Goal: Use online tool/utility: Use online tool/utility

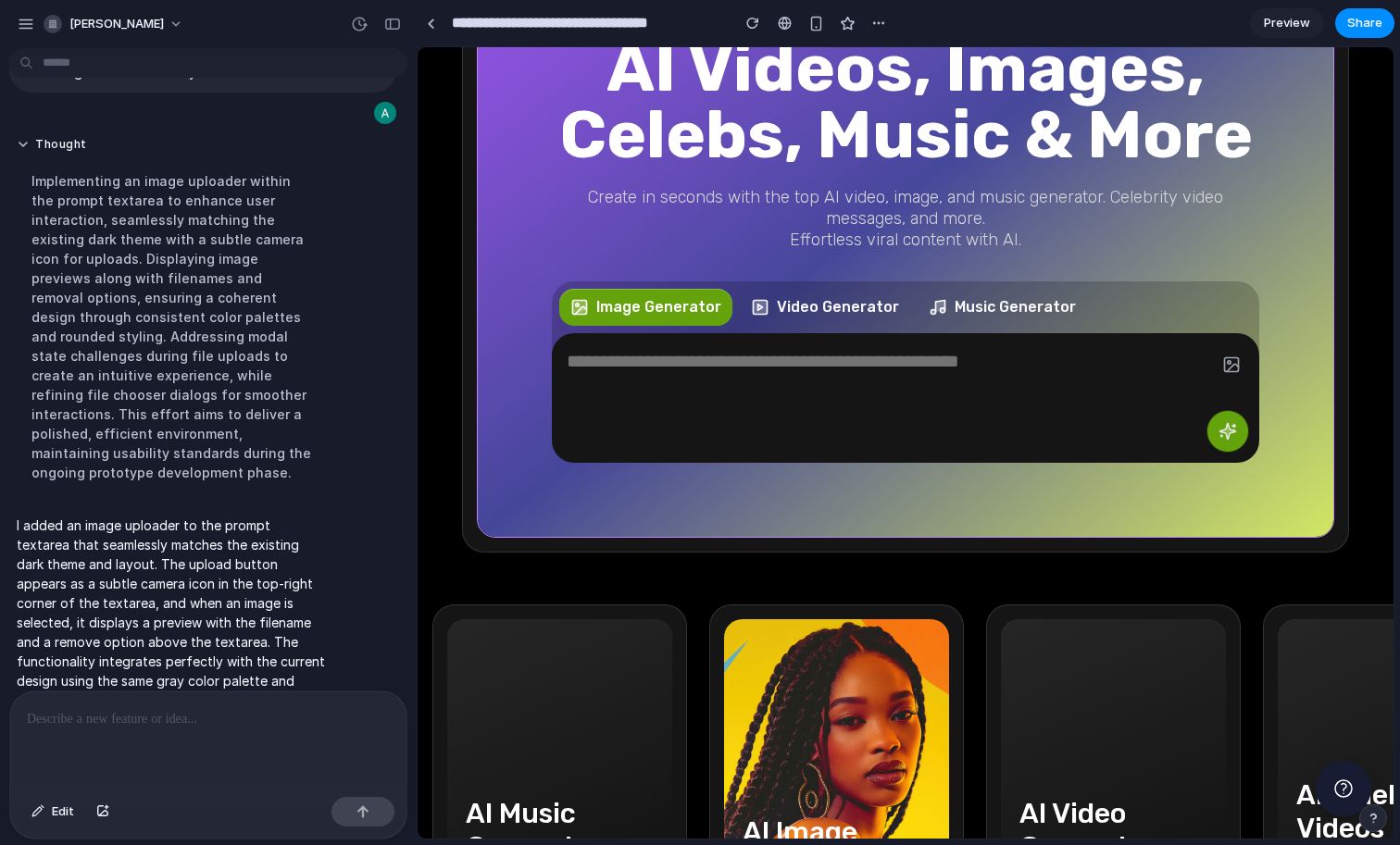
scroll to position [304, 0]
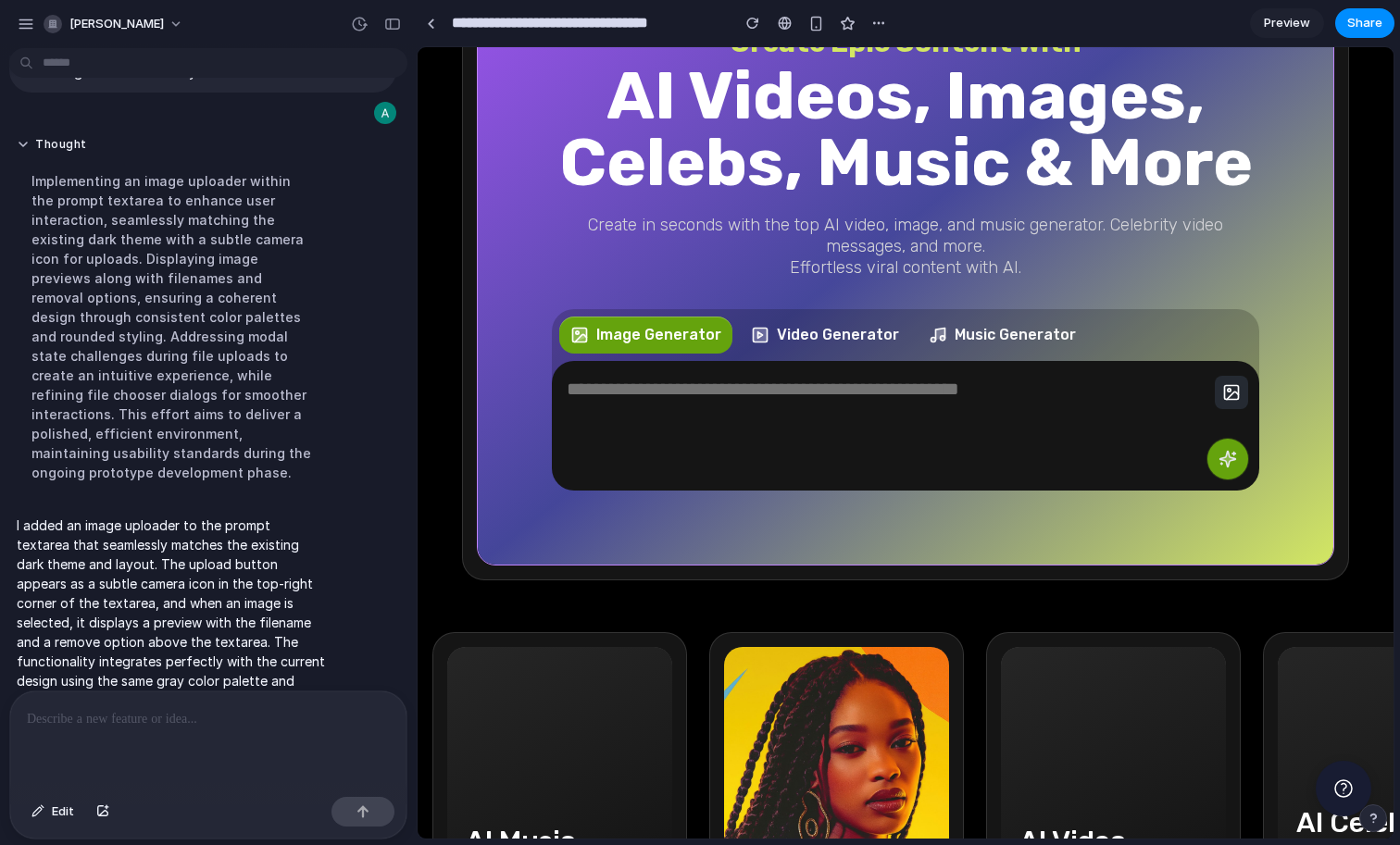
click at [1222, 401] on icon "button" at bounding box center [1231, 392] width 18 height 18
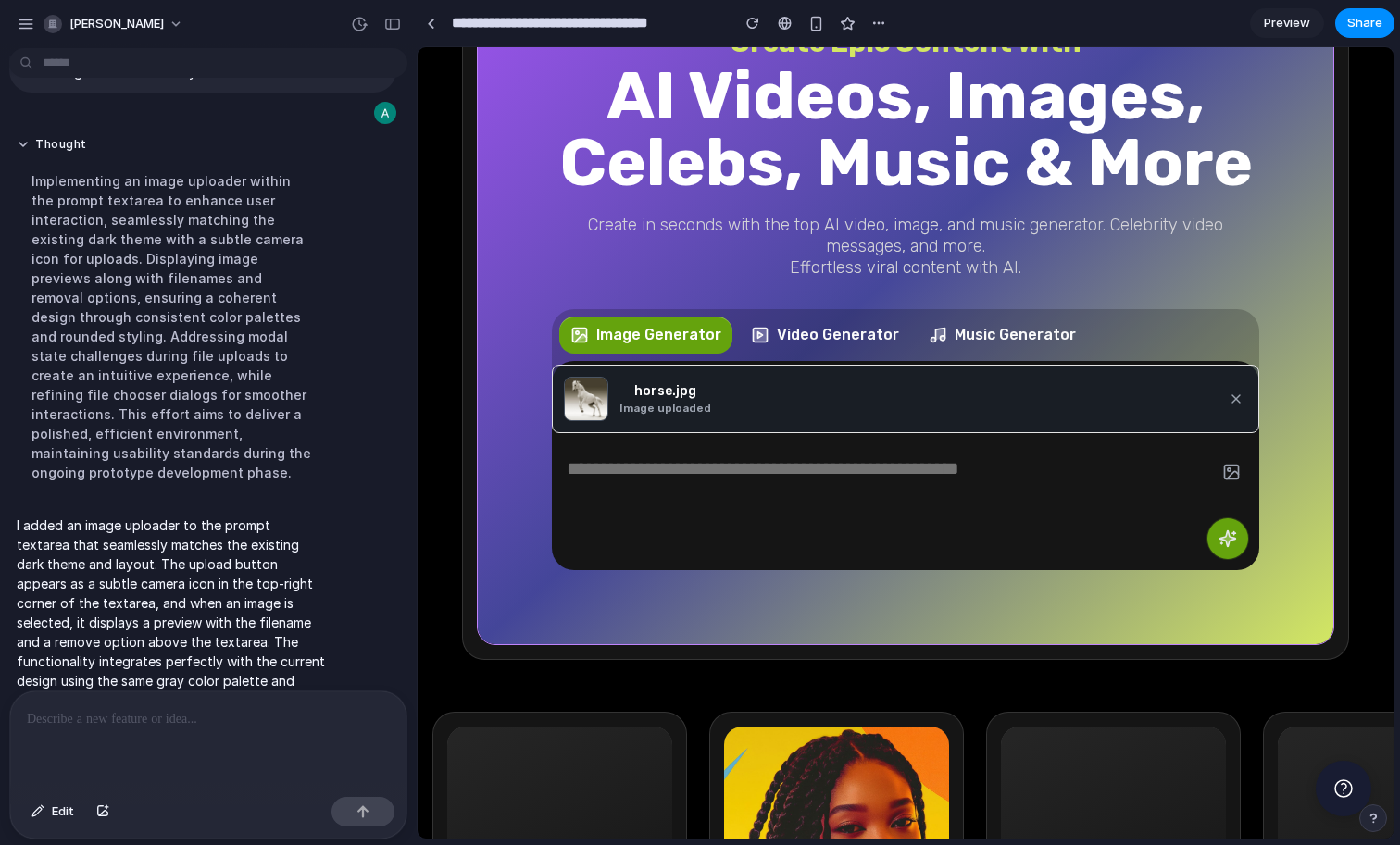
click at [1147, 391] on div "Image Generator Video Generator Music Generator" at bounding box center [905, 350] width 708 height 82
click at [1238, 350] on div "#1 AI Creator App Create Epic Content With AI Videos, Images, Celebs, Music & M…" at bounding box center [905, 282] width 708 height 723
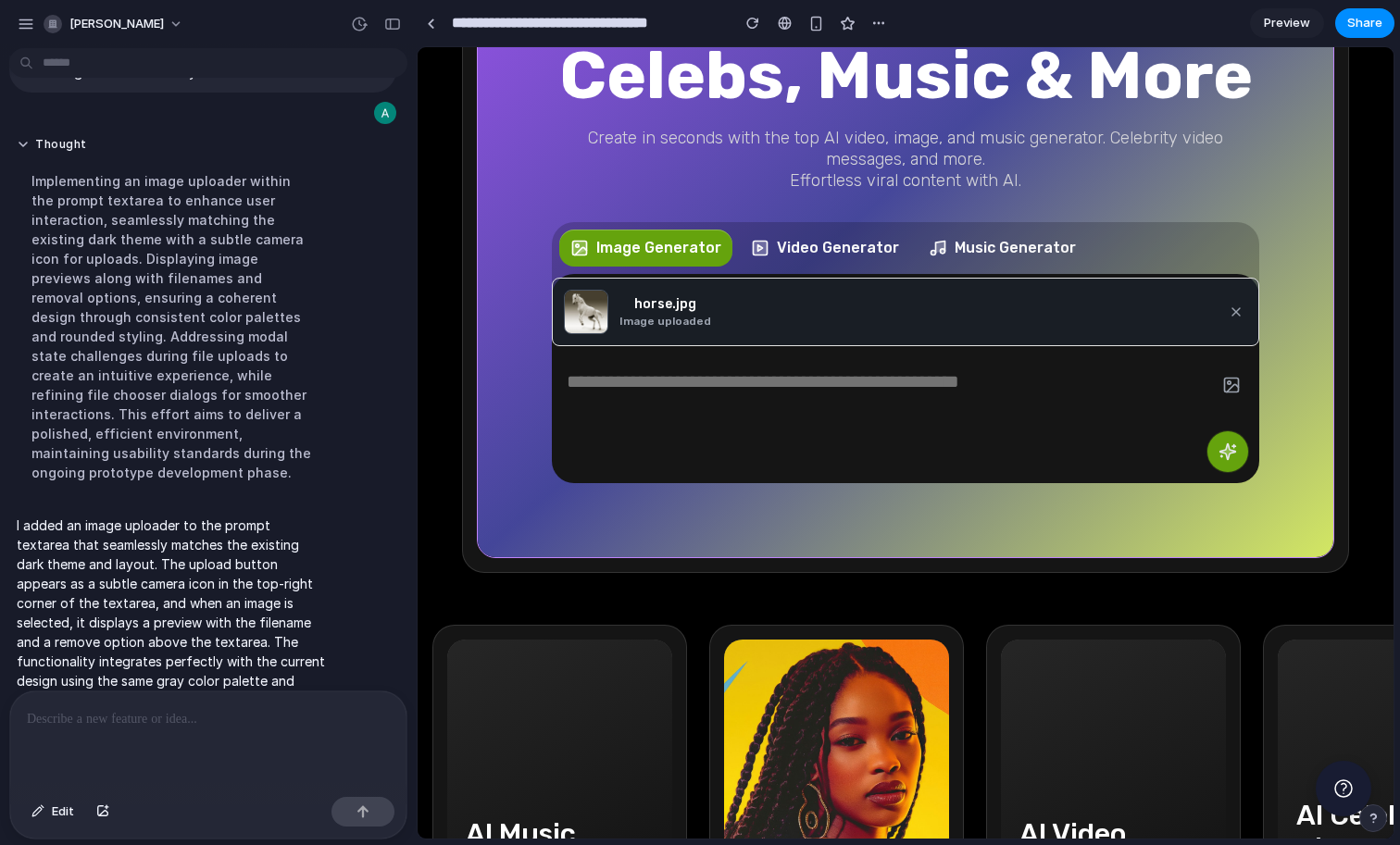
scroll to position [402, 0]
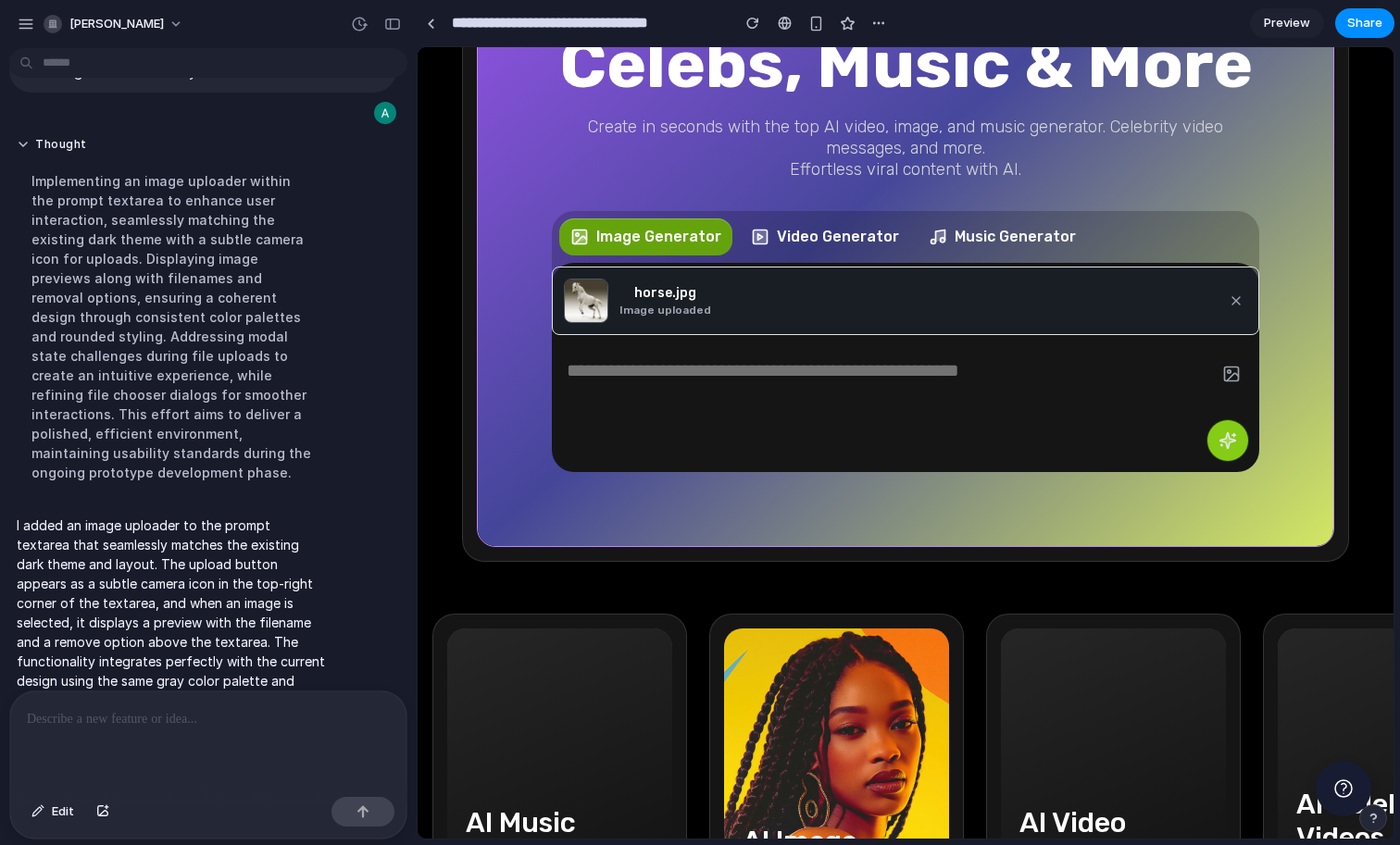
click at [1210, 461] on button "button" at bounding box center [1227, 441] width 40 height 40
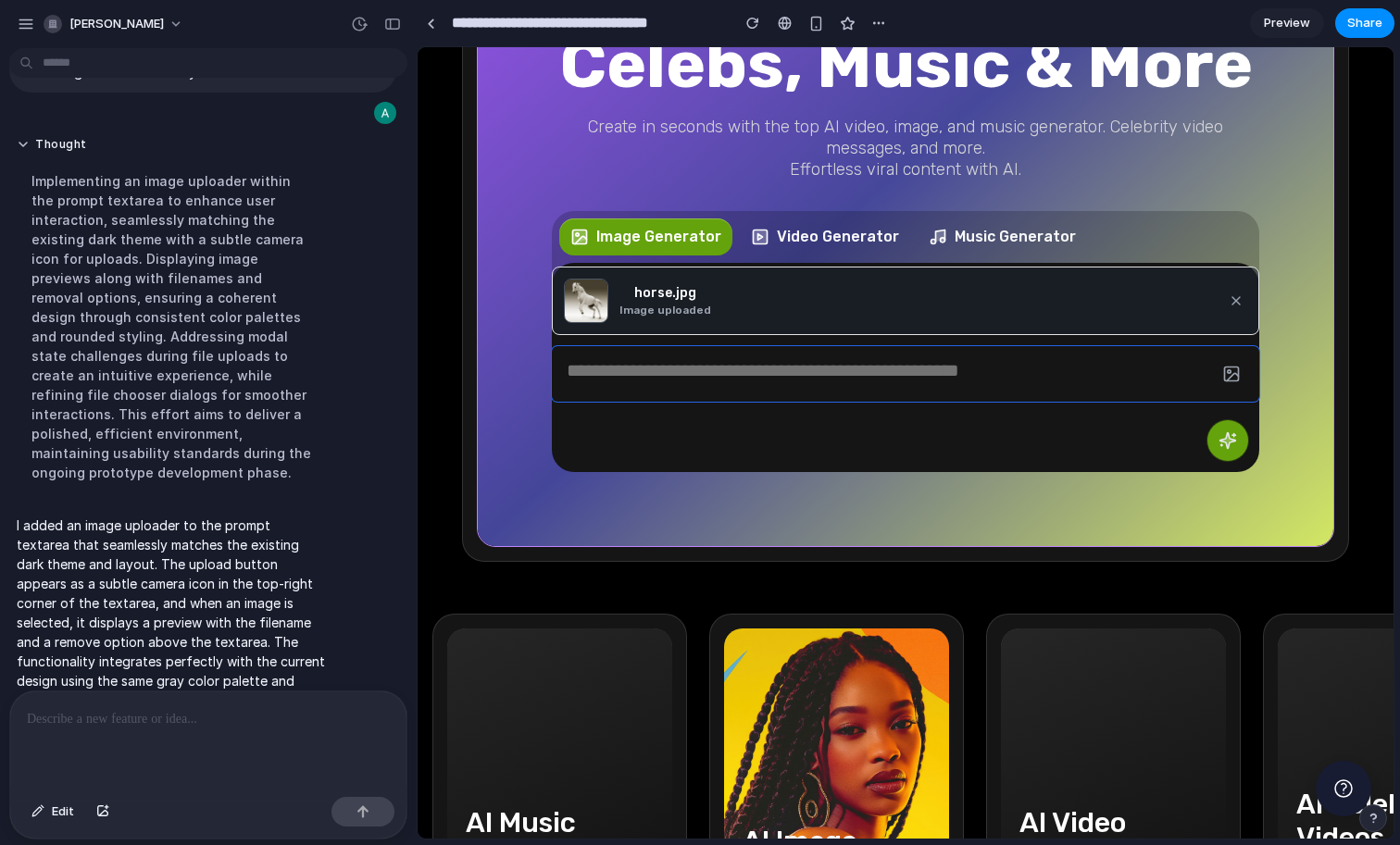
click at [920, 401] on textarea at bounding box center [905, 374] width 708 height 56
type textarea "**"
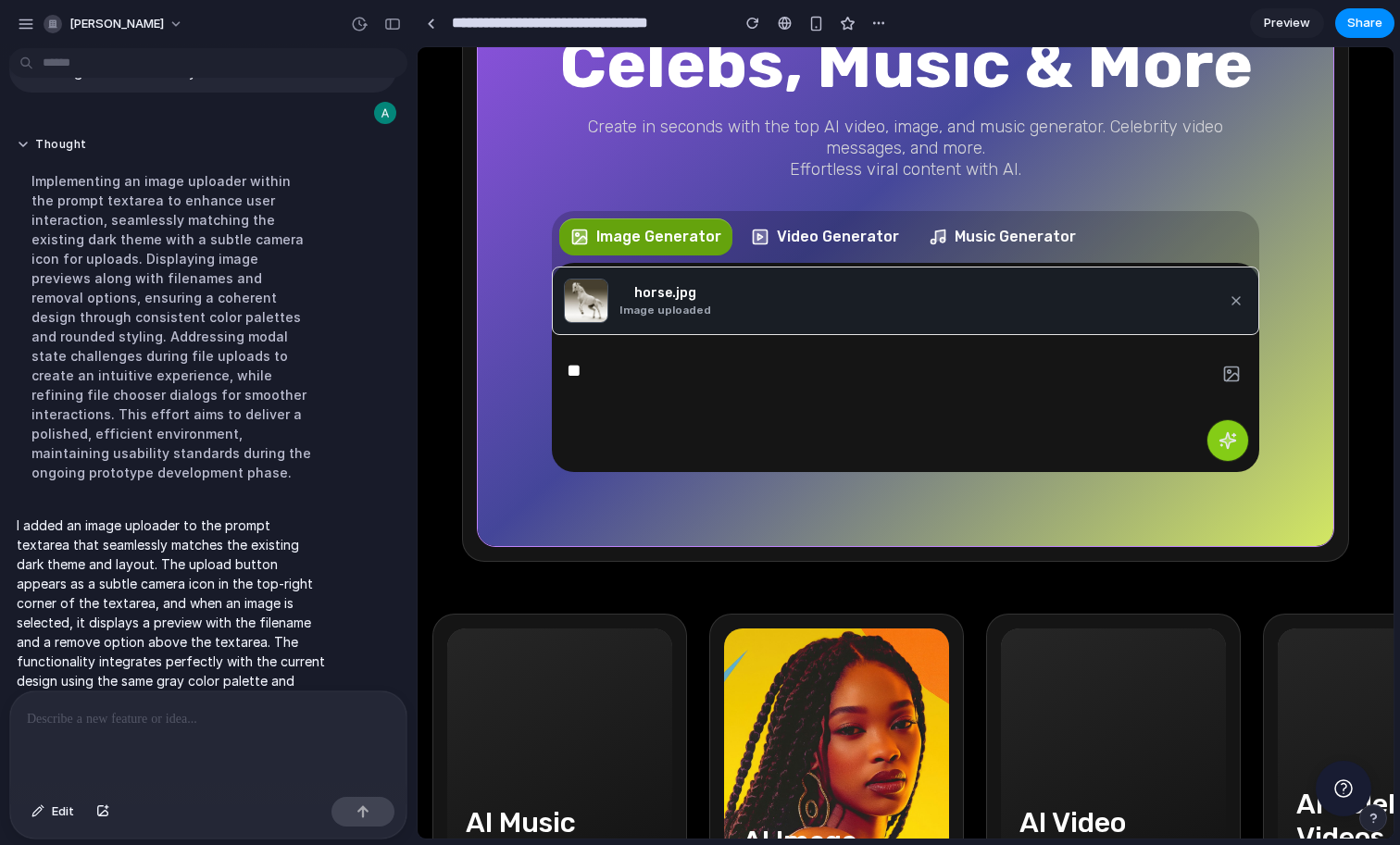
click at [1215, 461] on button "button" at bounding box center [1227, 441] width 40 height 40
click at [1216, 461] on button "button" at bounding box center [1227, 441] width 40 height 40
click at [854, 248] on span "Video Generator" at bounding box center [837, 236] width 122 height 22
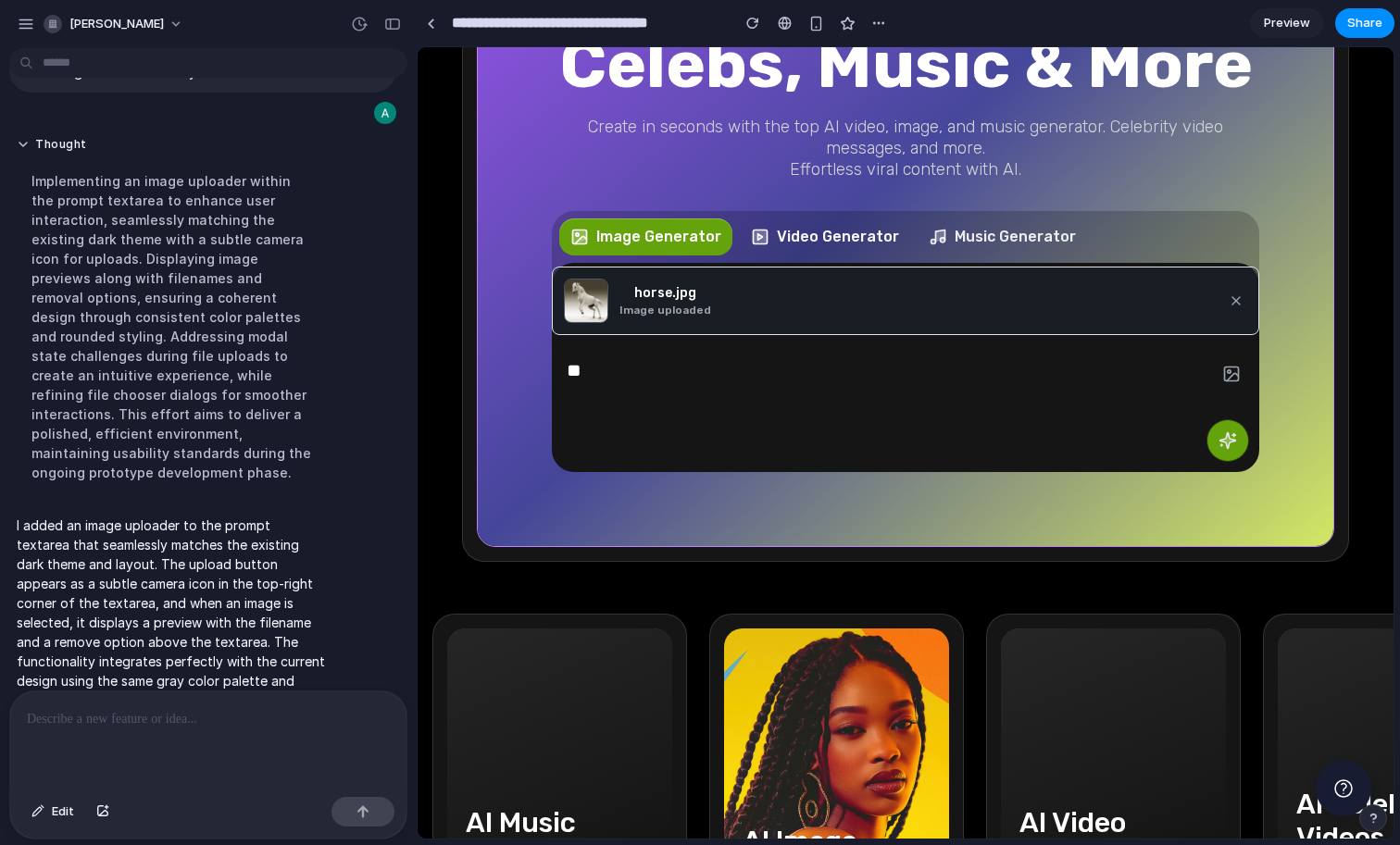
click at [954, 246] on span "Music Generator" at bounding box center [1015, 236] width 121 height 17
